Goal: Check status

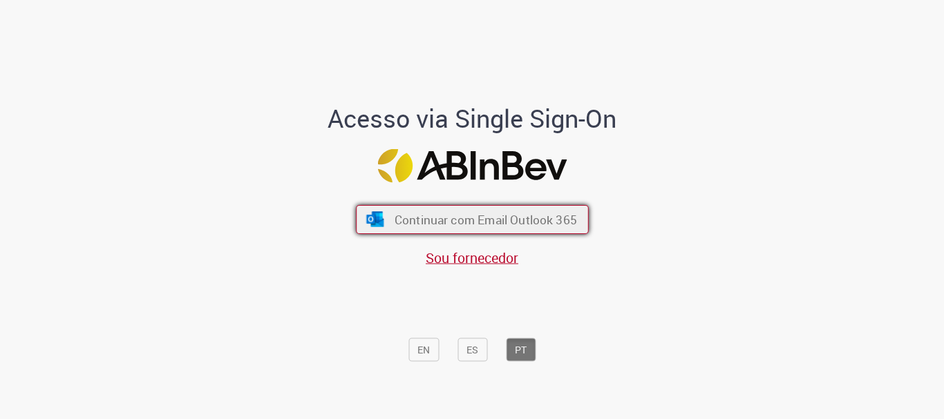
click at [466, 216] on span "Continuar com Email Outlook 365" at bounding box center [485, 220] width 182 height 16
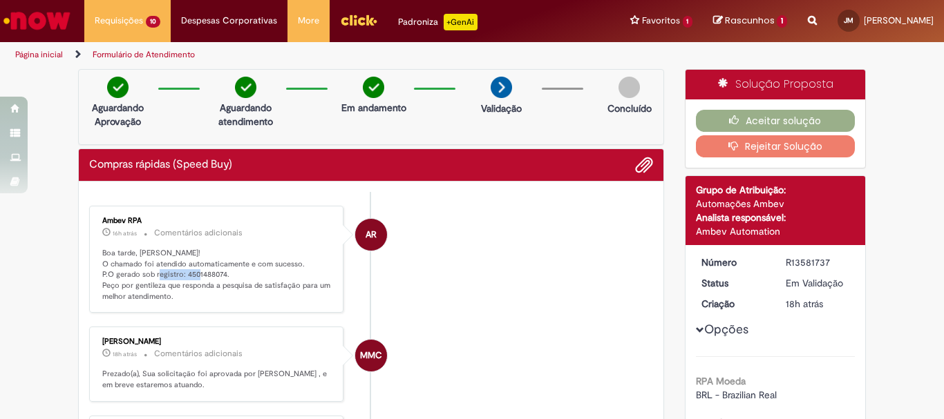
drag, startPoint x: 178, startPoint y: 272, endPoint x: 239, endPoint y: 271, distance: 61.5
click at [239, 271] on p "Boa tarde, Julia! O chamado foi atendido automaticamente e com sucesso. P.O ger…" at bounding box center [217, 275] width 230 height 55
copy p "4501488074."
click at [464, 294] on li "AR Ambev RPA 16h atrás 16 horas atrás Comentários adicionais Boa tarde, Julia! …" at bounding box center [371, 260] width 564 height 108
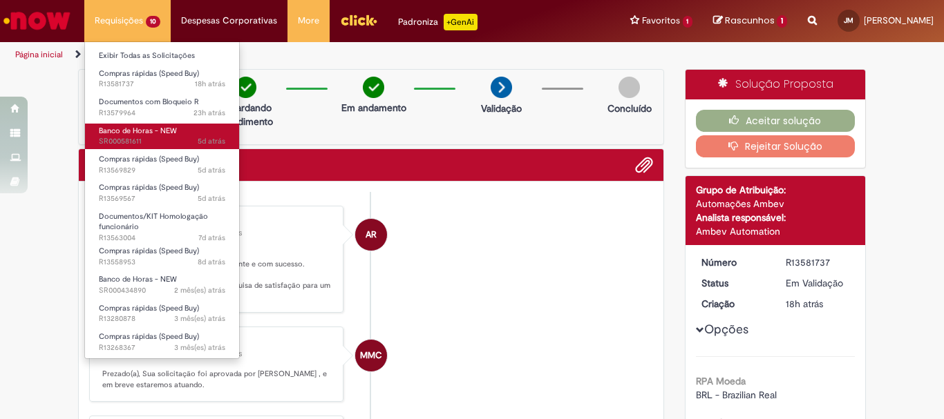
click at [150, 141] on span "5d atrás 5 dias atrás SR000581611" at bounding box center [162, 141] width 126 height 11
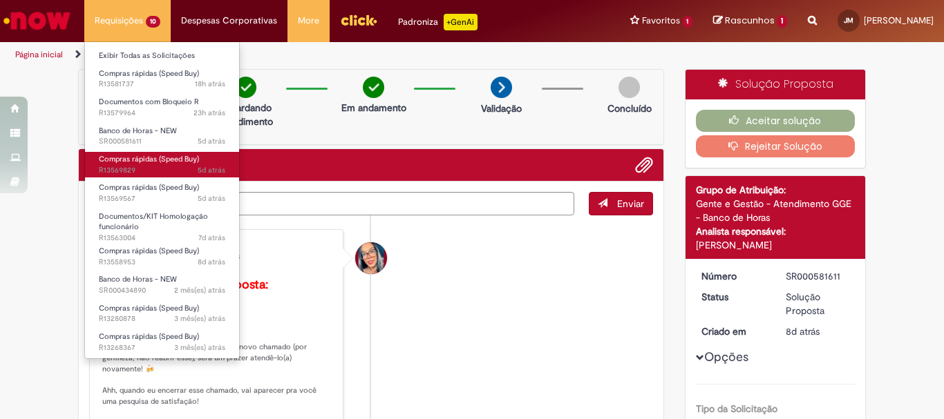
click at [170, 174] on span "5d atrás 5 dias atrás R13569829" at bounding box center [162, 170] width 126 height 11
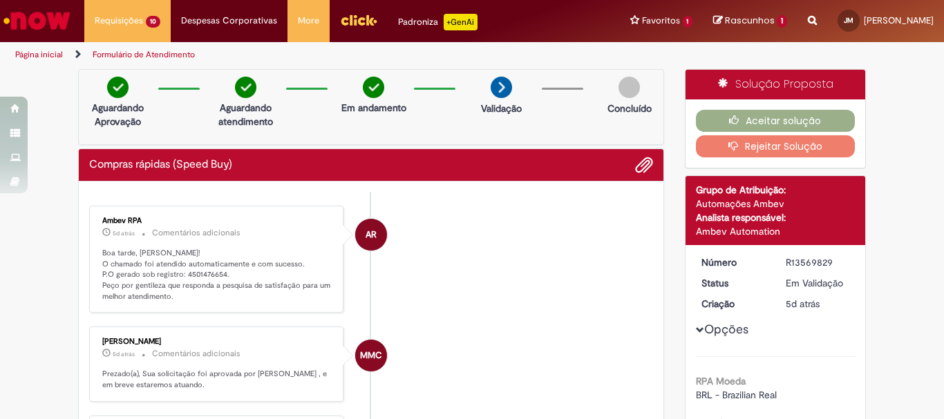
click at [455, 257] on li "AR Ambev RPA 5d atrás 5 dias atrás Comentários adicionais Boa tarde, Julia! O c…" at bounding box center [371, 260] width 564 height 108
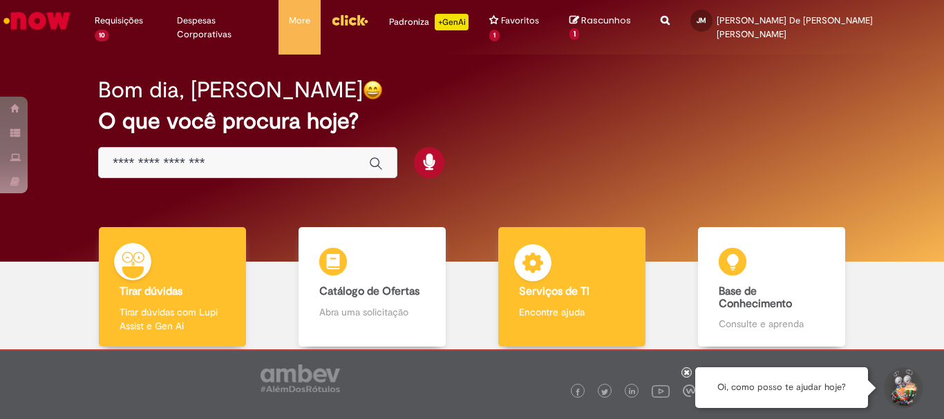
click at [569, 258] on div "Serviços de TI Serviços de TI Encontre ajuda" at bounding box center [571, 287] width 146 height 120
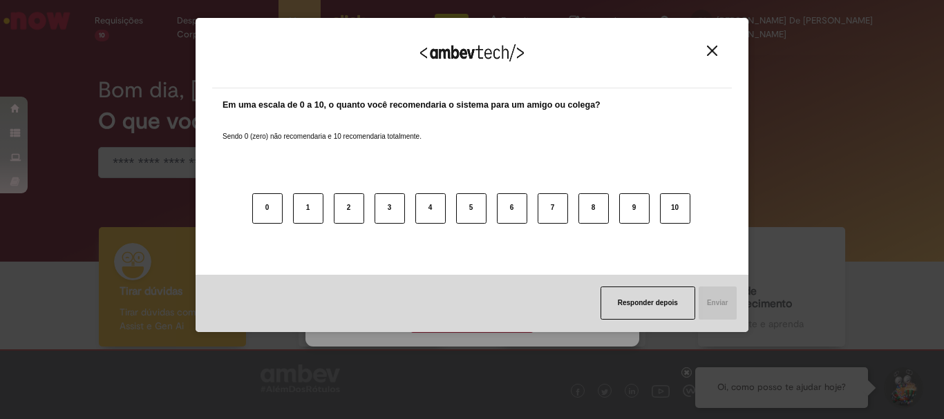
click at [472, 325] on div "Agradecemos seu feedback! Em uma escala de 0 a 10, o quanto você recomendaria o…" at bounding box center [472, 175] width 553 height 395
click at [707, 47] on img "Close" at bounding box center [712, 51] width 10 height 10
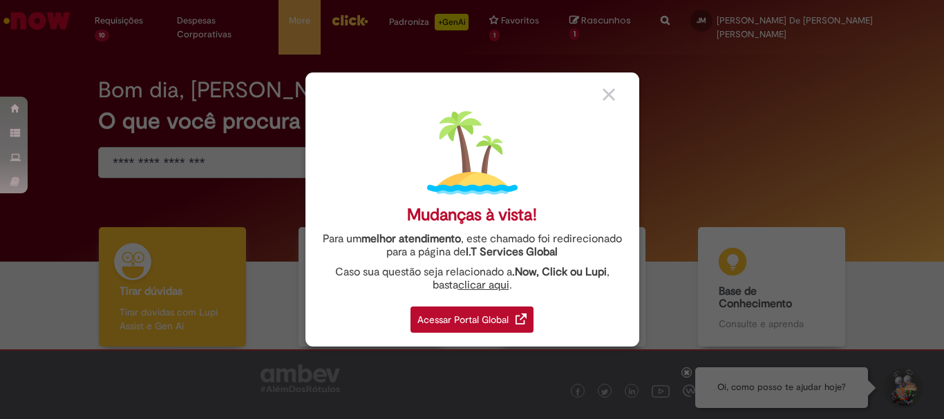
click at [466, 312] on div "Acessar Portal Global" at bounding box center [471, 320] width 123 height 26
